Goal: Information Seeking & Learning: Learn about a topic

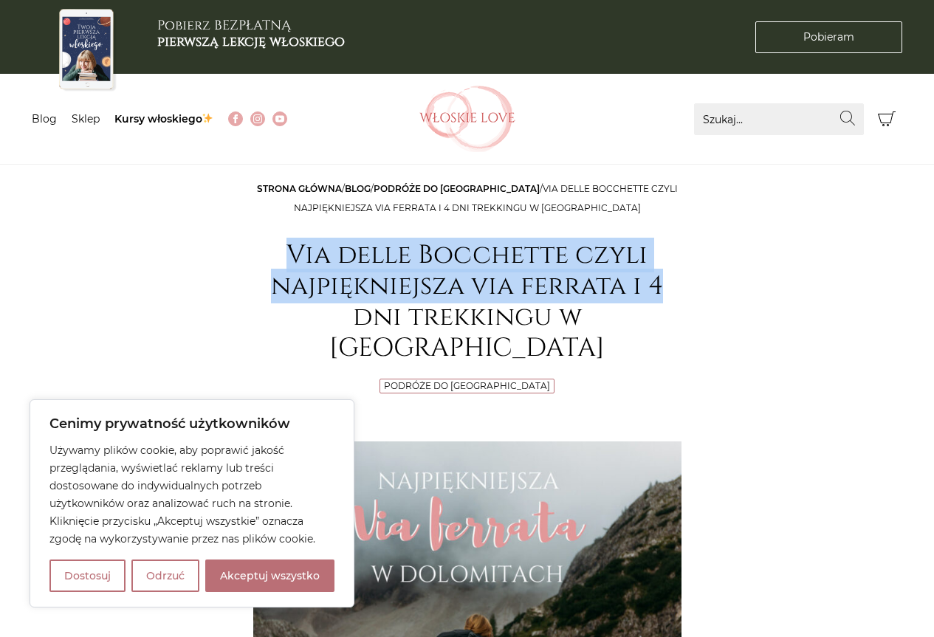
drag, startPoint x: 239, startPoint y: 250, endPoint x: 662, endPoint y: 298, distance: 425.2
click at [662, 298] on h1 "Via delle Bocchette czyli najpiękniejsza via ferrata i 4 dni trekkingu w [GEOGR…" at bounding box center [467, 302] width 428 height 124
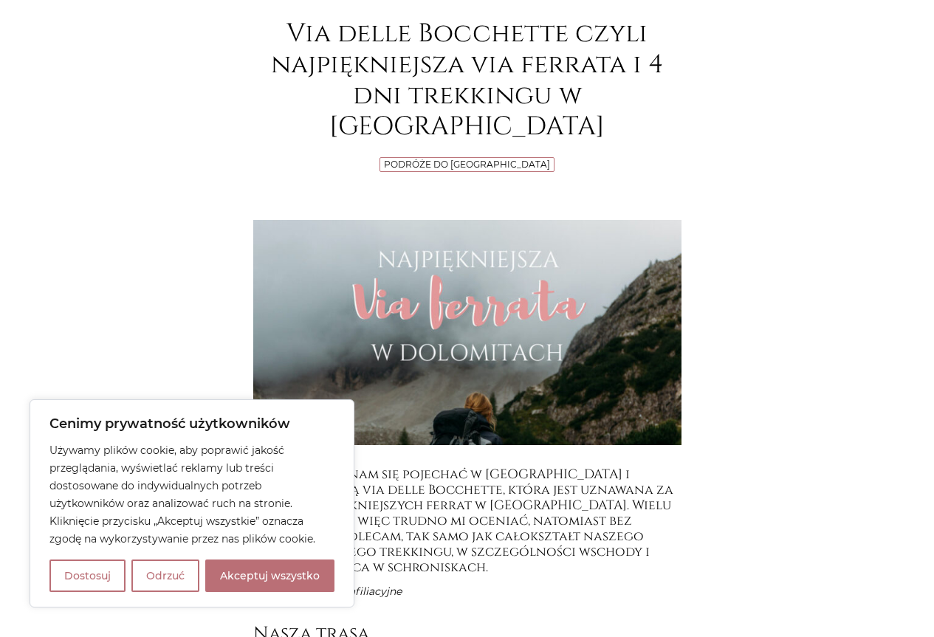
scroll to position [517, 0]
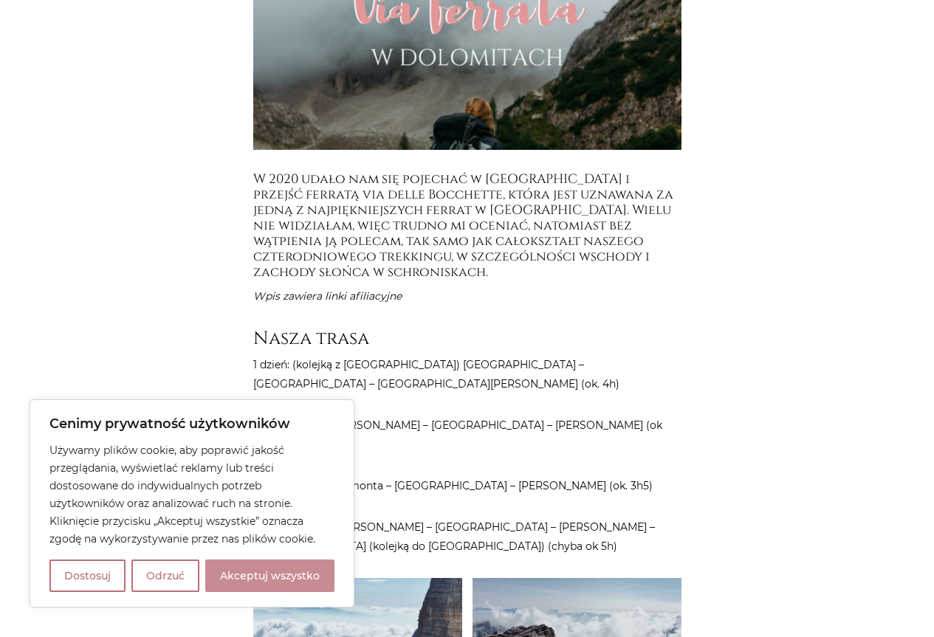
click at [312, 573] on button "Akceptuj wszystko" at bounding box center [269, 576] width 129 height 32
checkbox input "true"
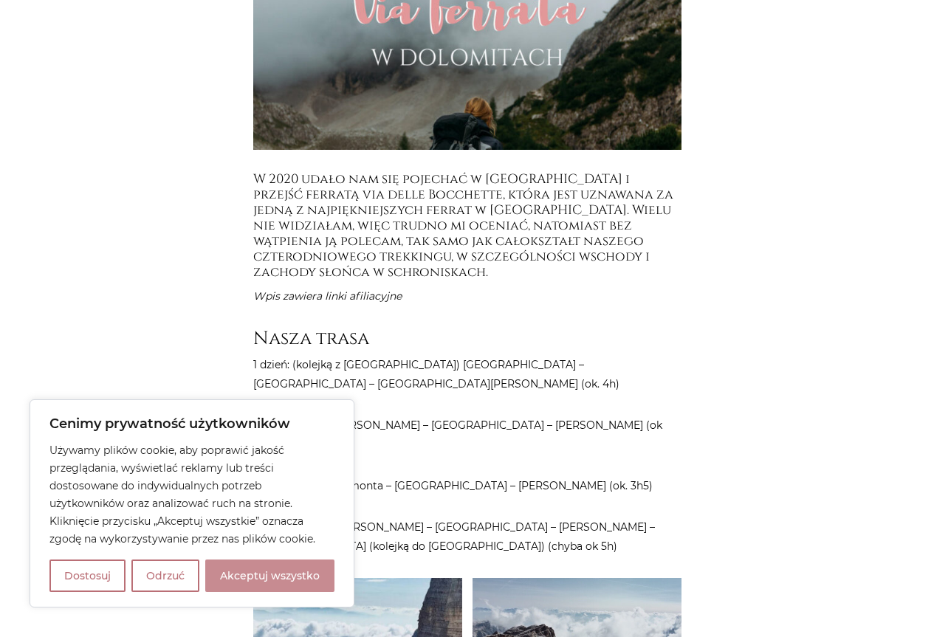
checkbox input "true"
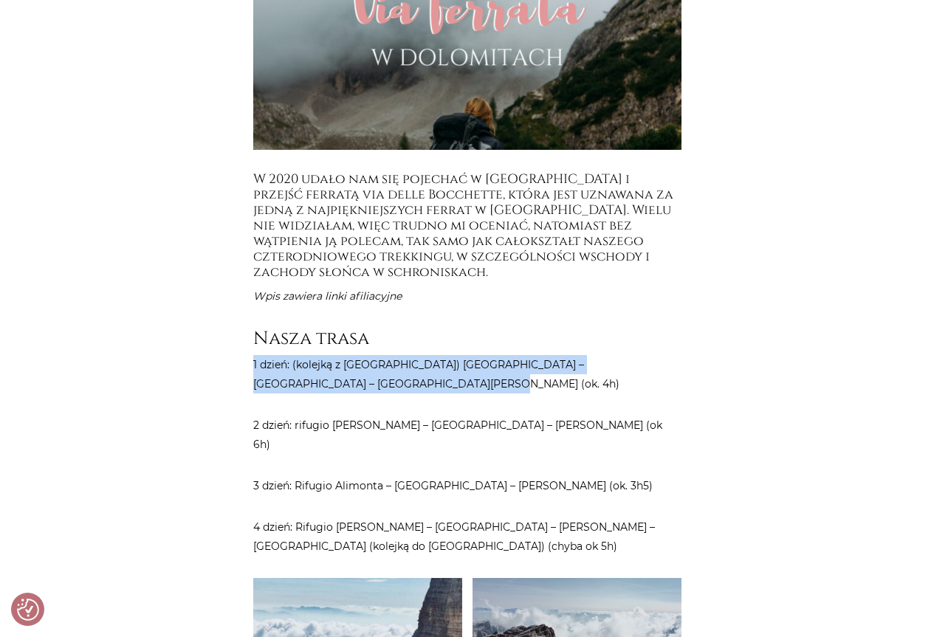
click at [557, 355] on p "1 dzień: (kolejką z [GEOGRAPHIC_DATA]) [GEOGRAPHIC_DATA] – [GEOGRAPHIC_DATA] – …" at bounding box center [467, 374] width 428 height 38
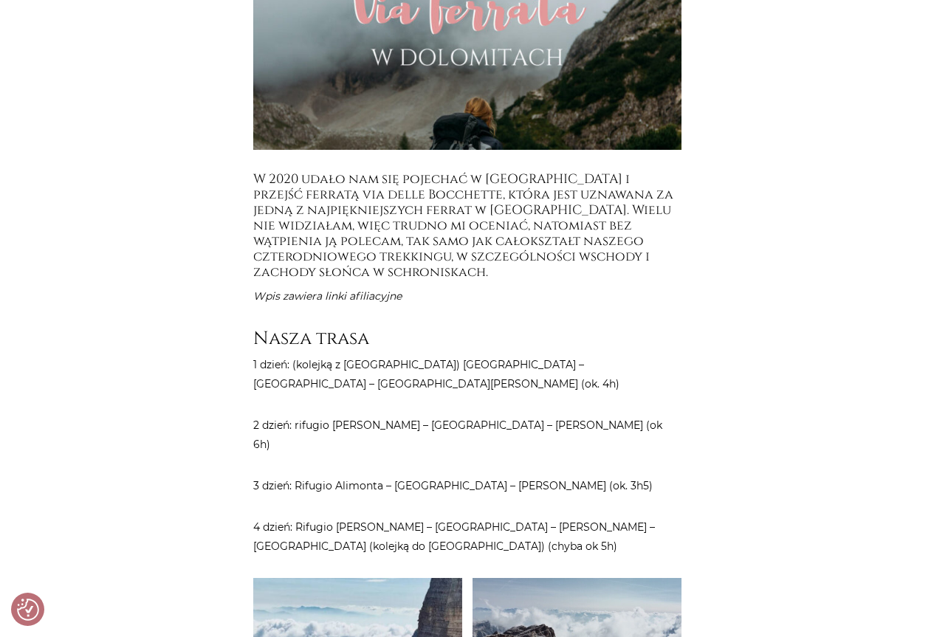
scroll to position [665, 0]
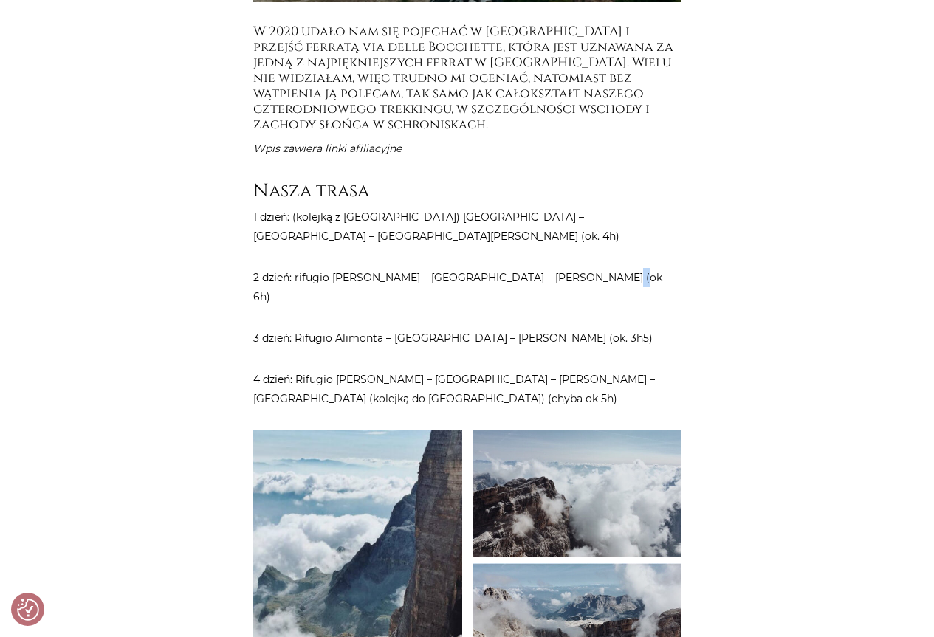
drag, startPoint x: 588, startPoint y: 242, endPoint x: 591, endPoint y: 253, distance: 10.8
click at [591, 268] on p "2 dzień: rifugio [PERSON_NAME] – [GEOGRAPHIC_DATA] – [PERSON_NAME] (ok 6h)" at bounding box center [467, 287] width 428 height 38
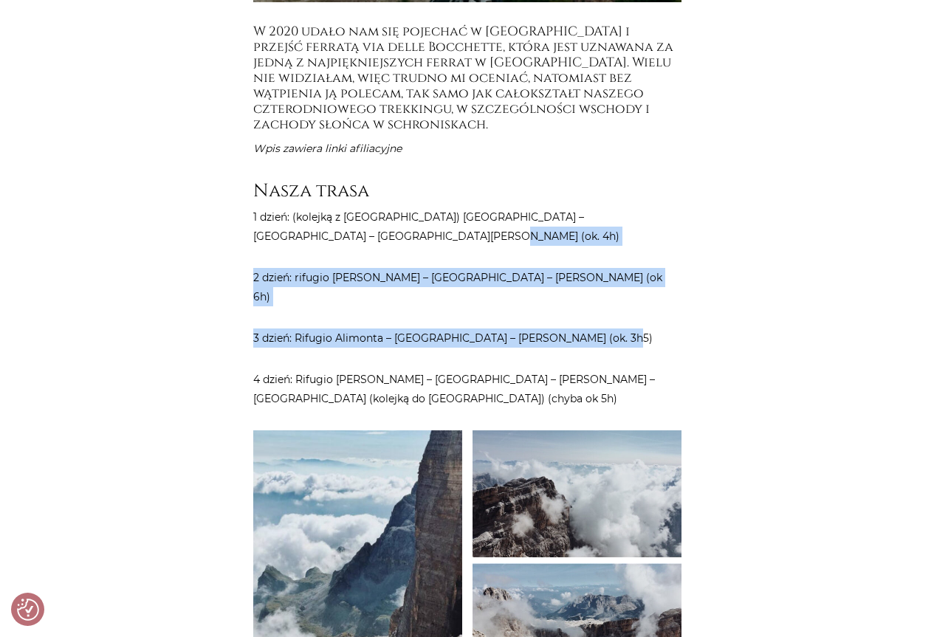
drag, startPoint x: 562, startPoint y: 225, endPoint x: 553, endPoint y: 208, distance: 19.2
click at [553, 208] on p "1 dzień: (kolejką z [GEOGRAPHIC_DATA]) [GEOGRAPHIC_DATA] – [GEOGRAPHIC_DATA] – …" at bounding box center [467, 226] width 428 height 38
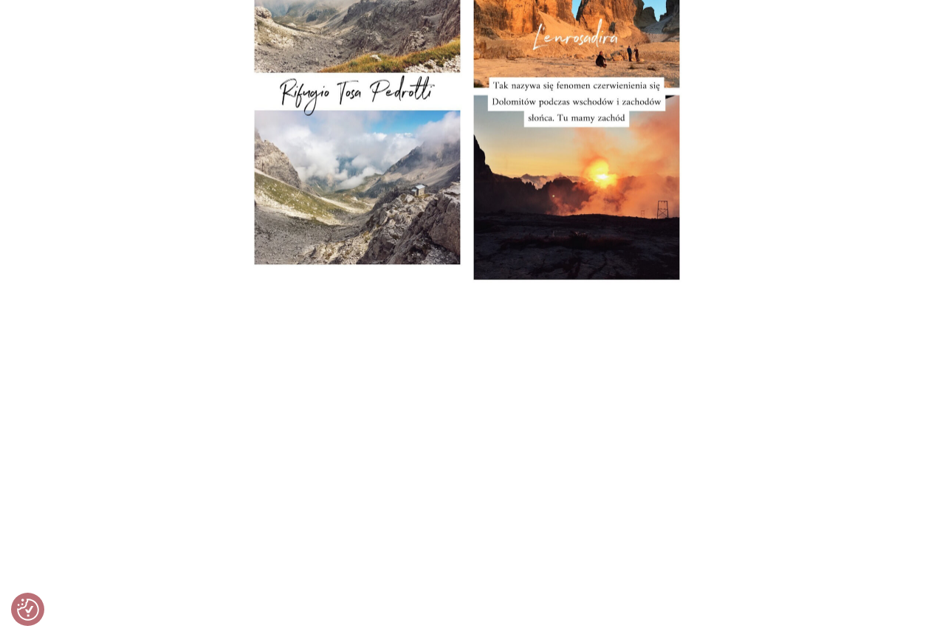
scroll to position [4283, 0]
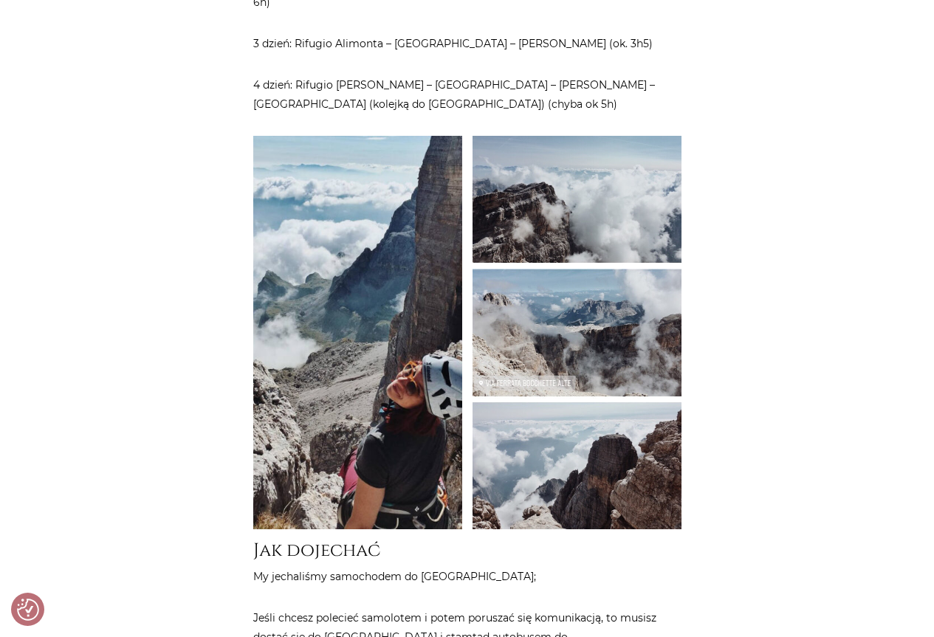
drag, startPoint x: 747, startPoint y: 266, endPoint x: 724, endPoint y: 115, distance: 152.5
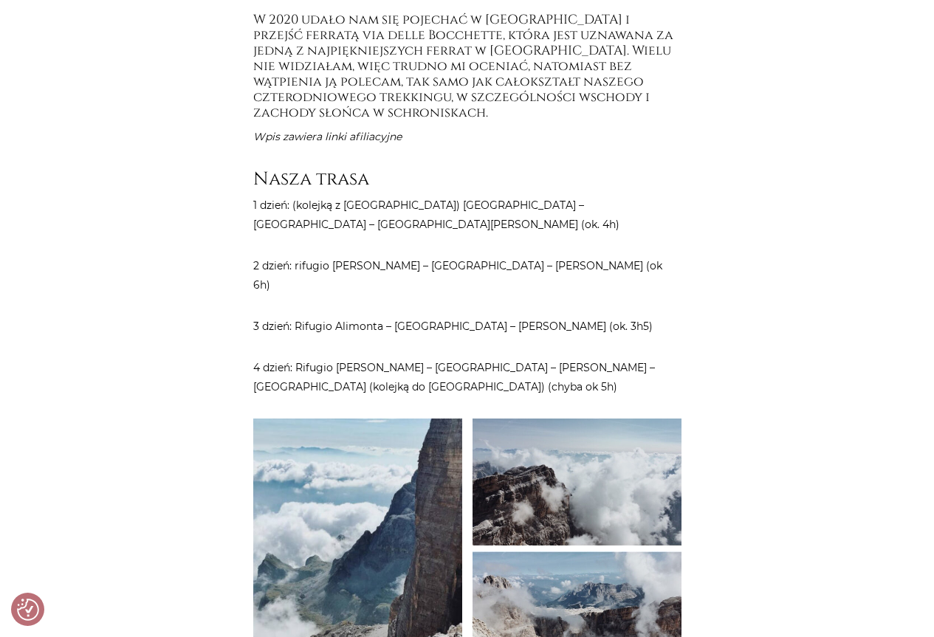
scroll to position [758, 0]
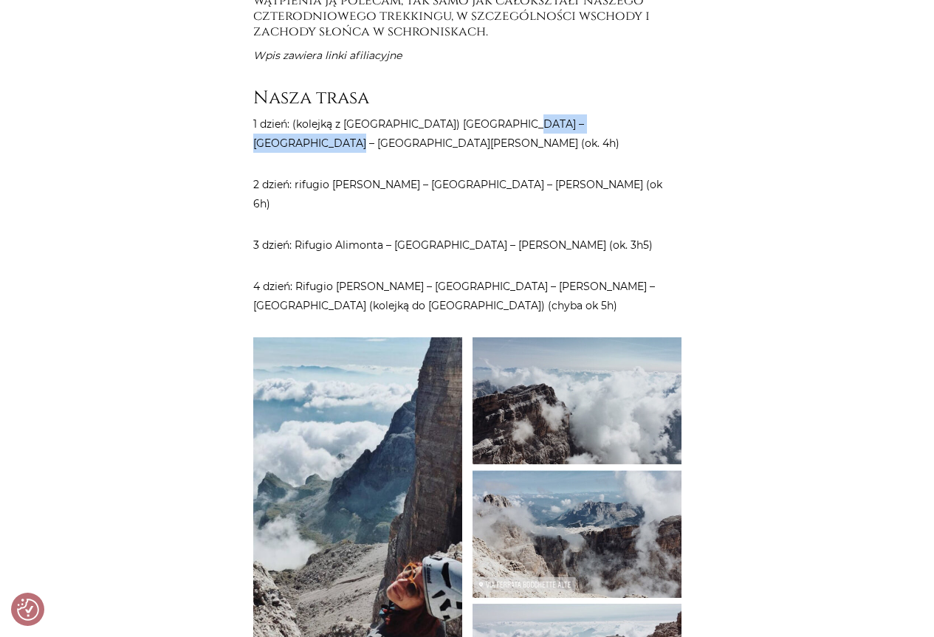
drag, startPoint x: 517, startPoint y: 92, endPoint x: 640, endPoint y: 94, distance: 123.3
click at [640, 114] on p "1 dzień: (kolejką z [GEOGRAPHIC_DATA]) [GEOGRAPHIC_DATA] – [GEOGRAPHIC_DATA] – …" at bounding box center [467, 133] width 428 height 38
drag, startPoint x: 294, startPoint y: 111, endPoint x: 332, endPoint y: 114, distance: 37.8
click at [332, 114] on p "1 dzień: (kolejką z [GEOGRAPHIC_DATA]) [GEOGRAPHIC_DATA] – [GEOGRAPHIC_DATA] – …" at bounding box center [467, 133] width 428 height 38
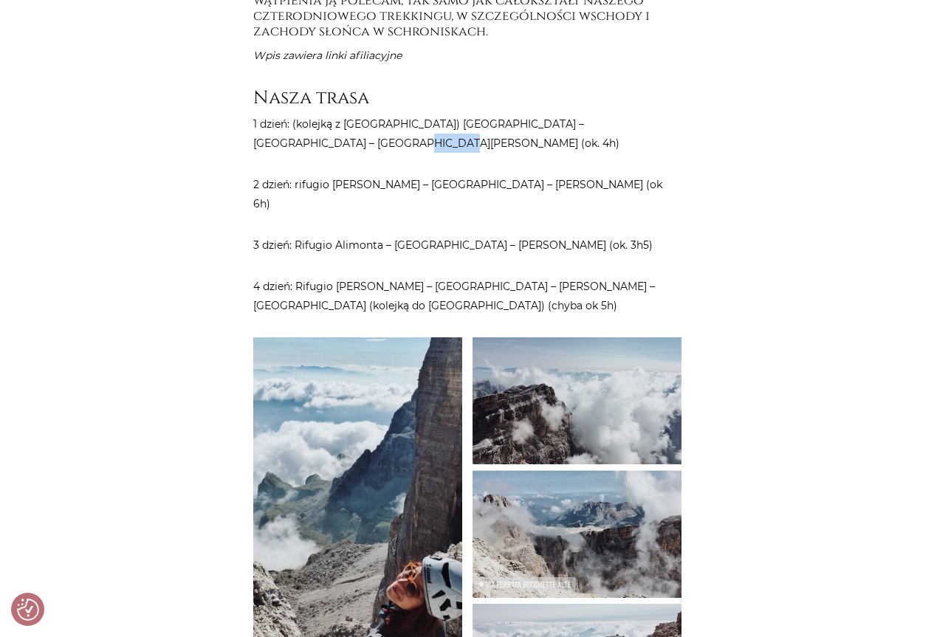
drag, startPoint x: 397, startPoint y: 236, endPoint x: 541, endPoint y: 272, distance: 149.4
click at [541, 277] on p "4 dzień: Rifugio [PERSON_NAME] – [GEOGRAPHIC_DATA] – [PERSON_NAME] – [GEOGRAPHI…" at bounding box center [467, 296] width 428 height 38
drag, startPoint x: 541, startPoint y: 272, endPoint x: 473, endPoint y: 194, distance: 103.6
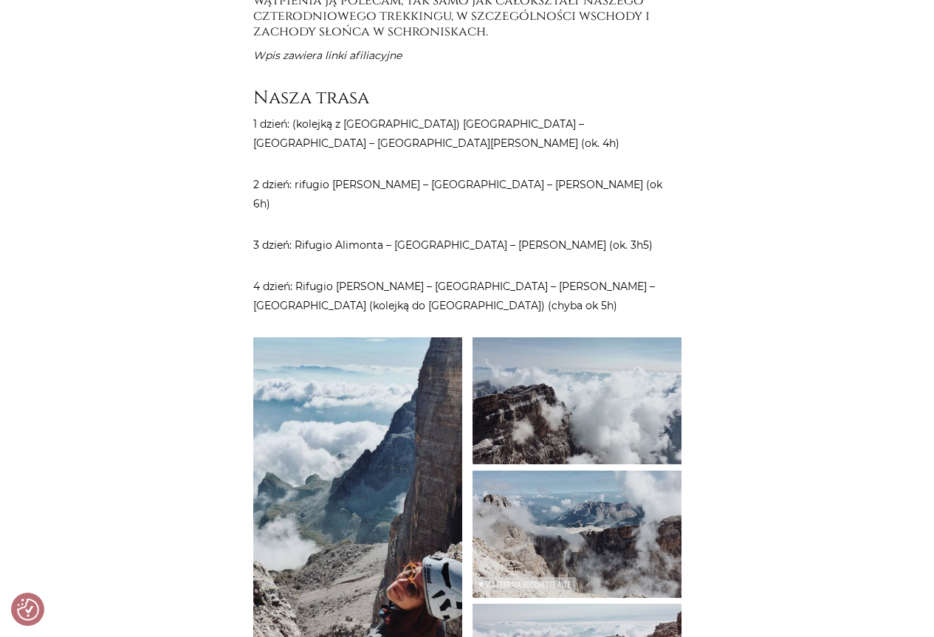
click at [473, 236] on p "3 dzień: Rifugio Alimonta – [GEOGRAPHIC_DATA] – [PERSON_NAME] (ok. 3h5)" at bounding box center [467, 245] width 428 height 19
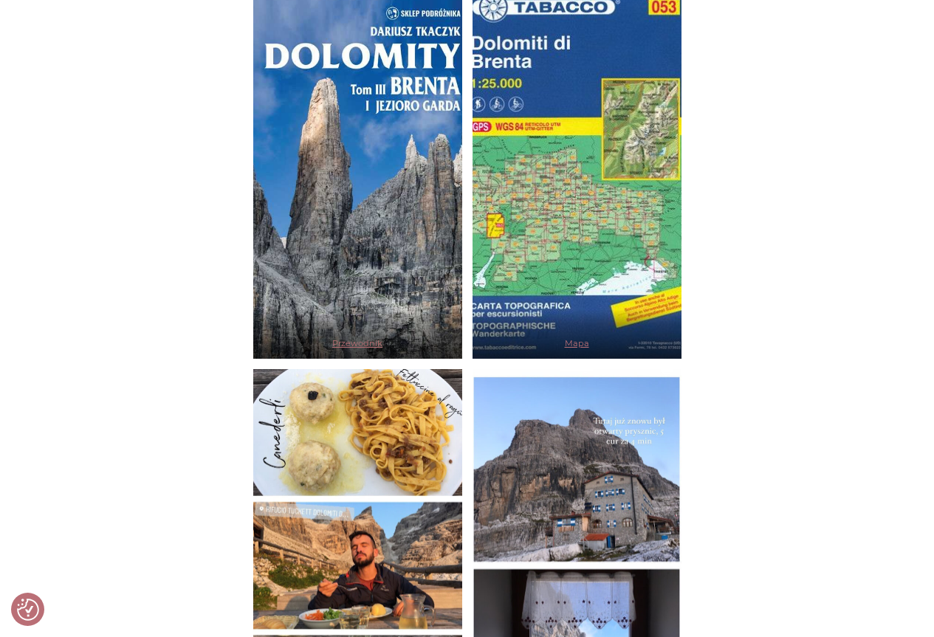
scroll to position [0, 0]
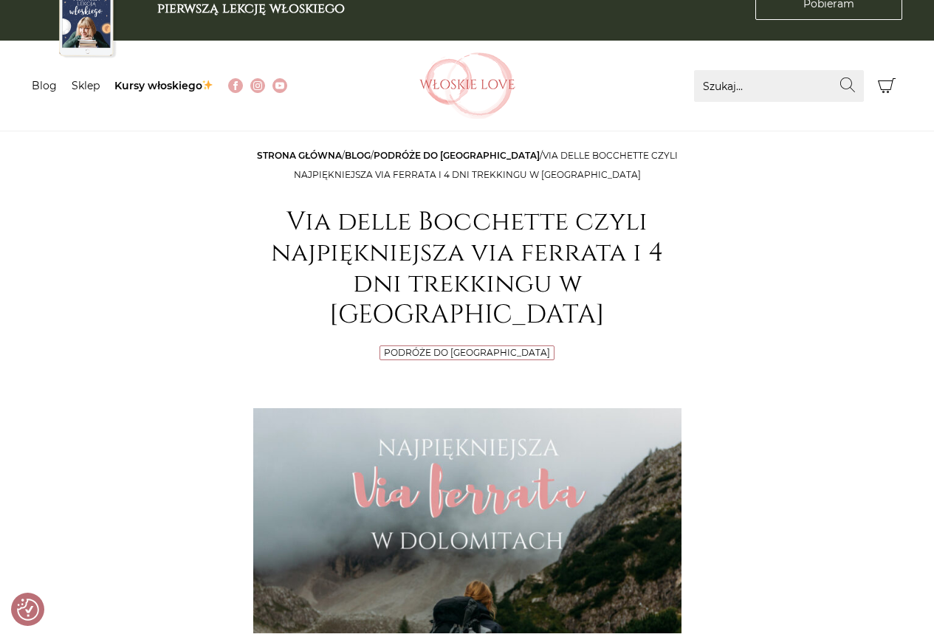
drag, startPoint x: 853, startPoint y: 429, endPoint x: 620, endPoint y: 72, distance: 425.8
